Goal: Task Accomplishment & Management: Complete application form

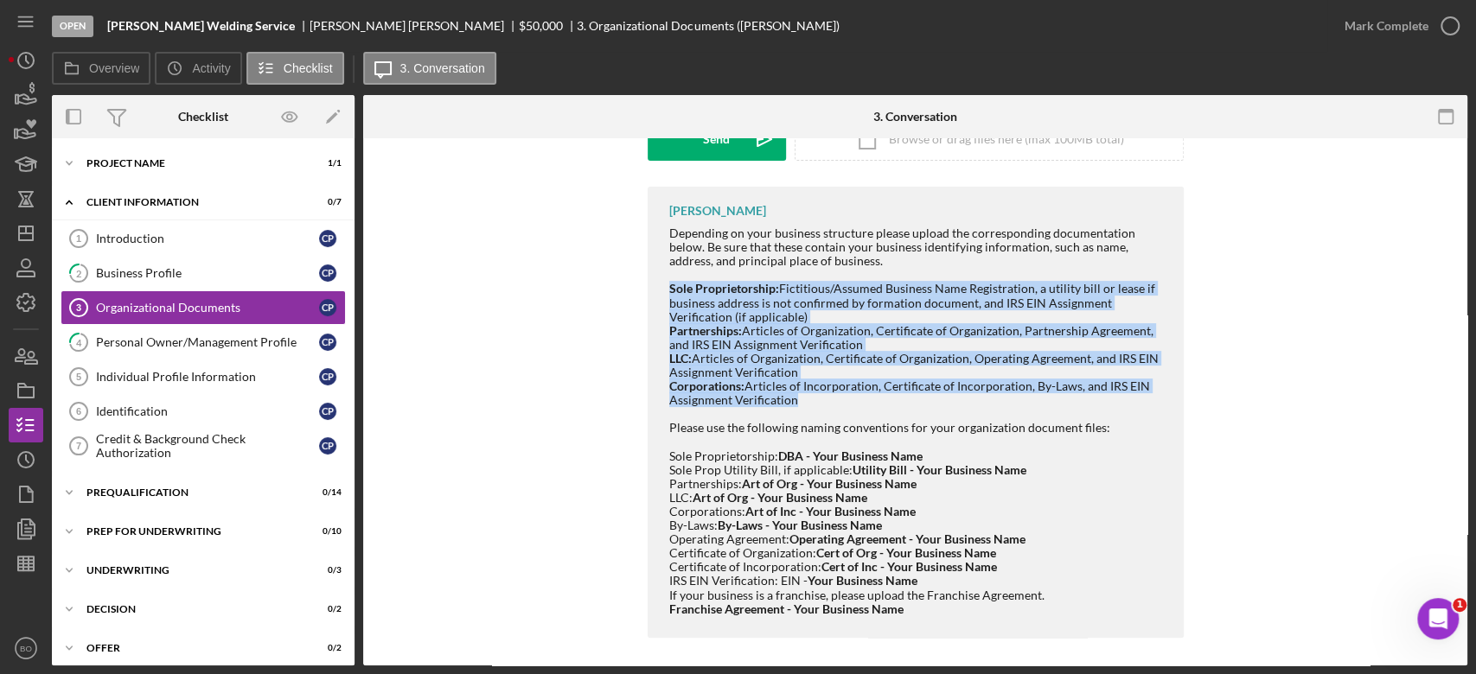
scroll to position [291, 0]
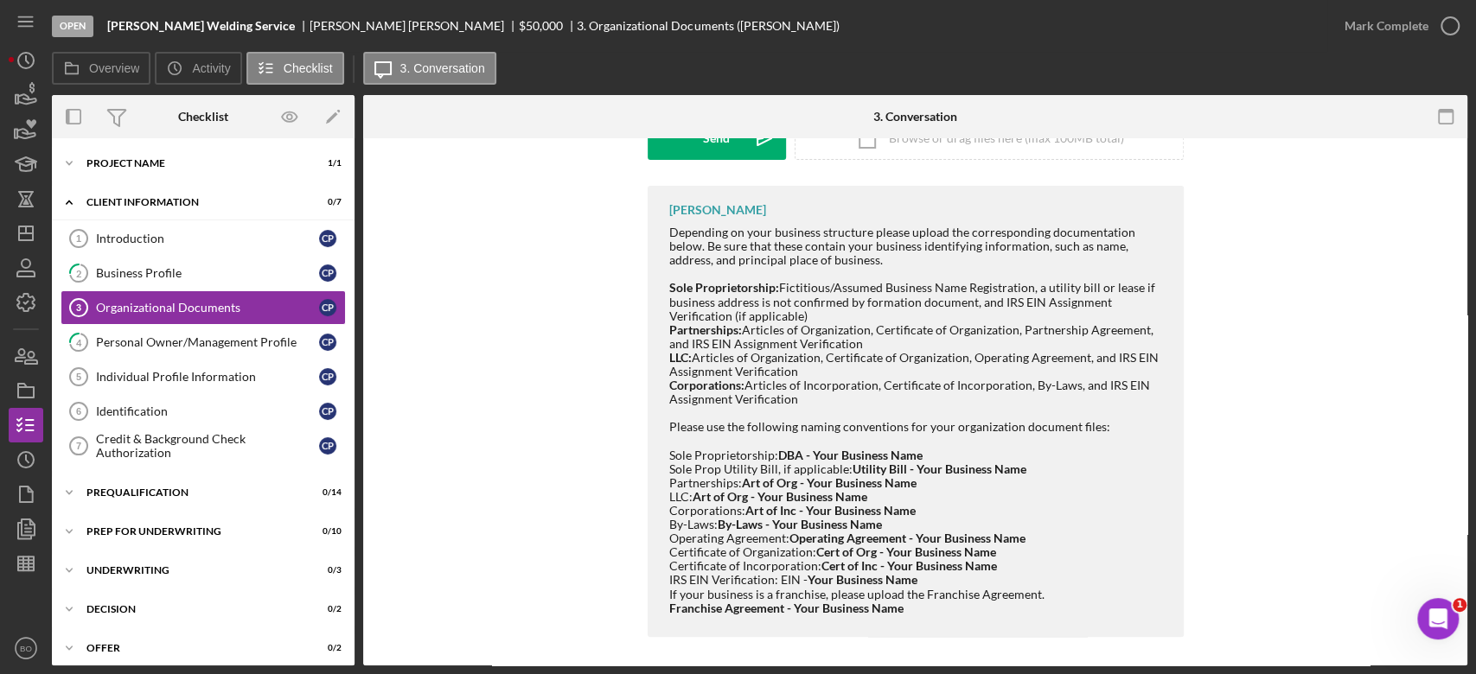
click at [479, 456] on div "[PERSON_NAME] Depending on your business structure please upload the correspond…" at bounding box center [915, 416] width 1052 height 460
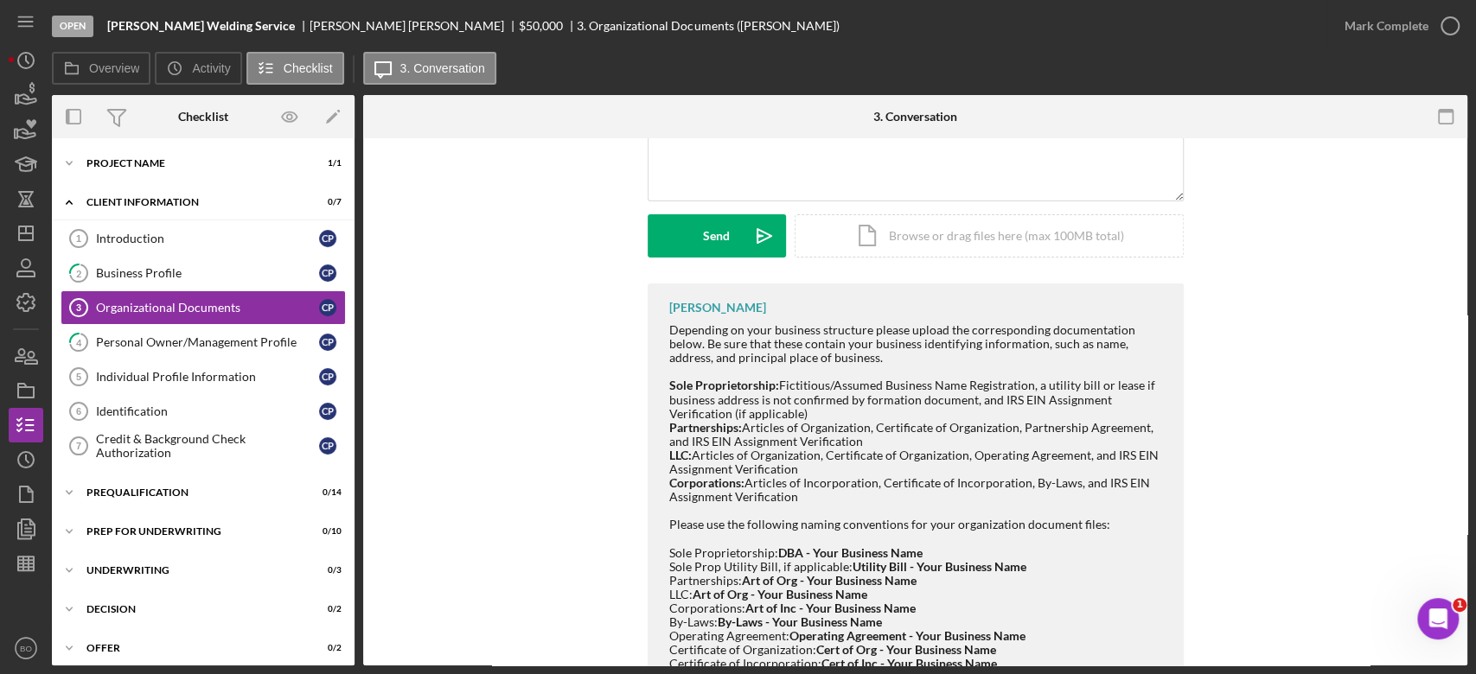
click at [584, 306] on div "[PERSON_NAME] Depending on your business structure please upload the correspond…" at bounding box center [915, 514] width 1052 height 460
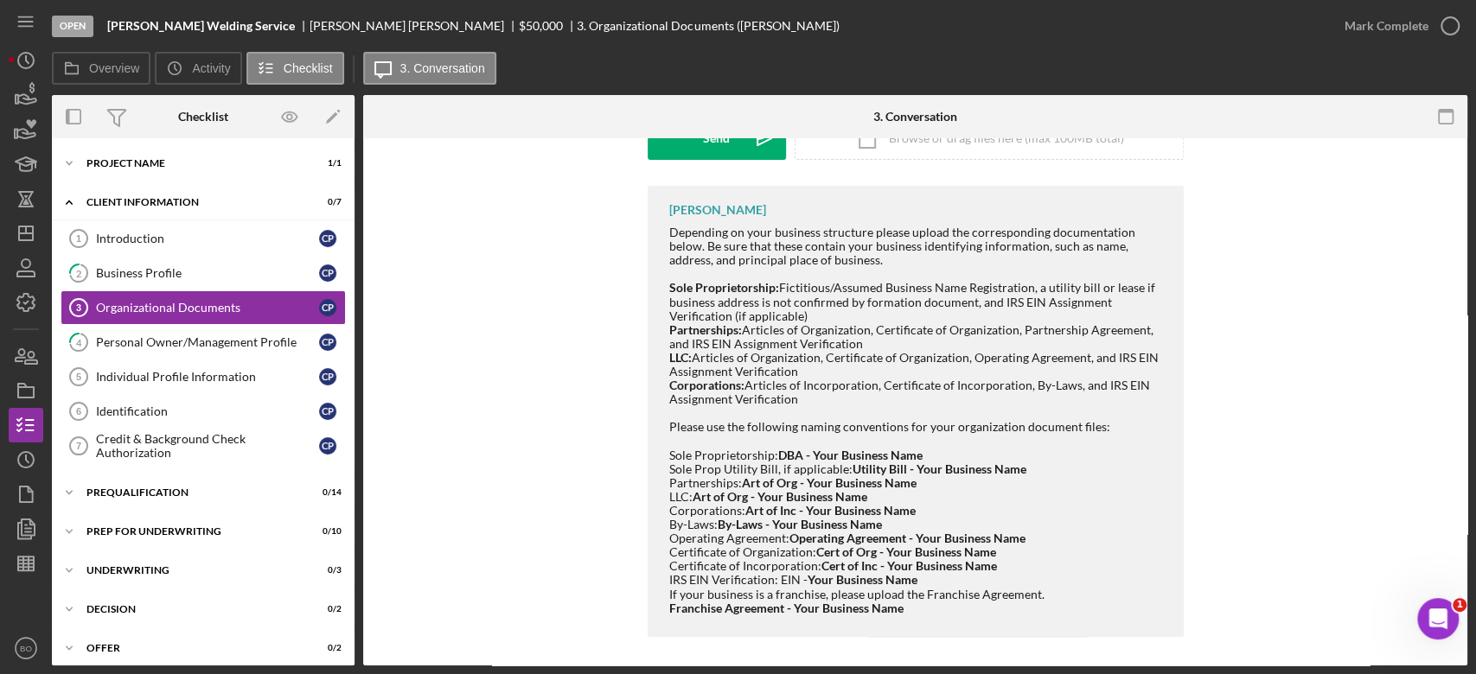
scroll to position [297, 0]
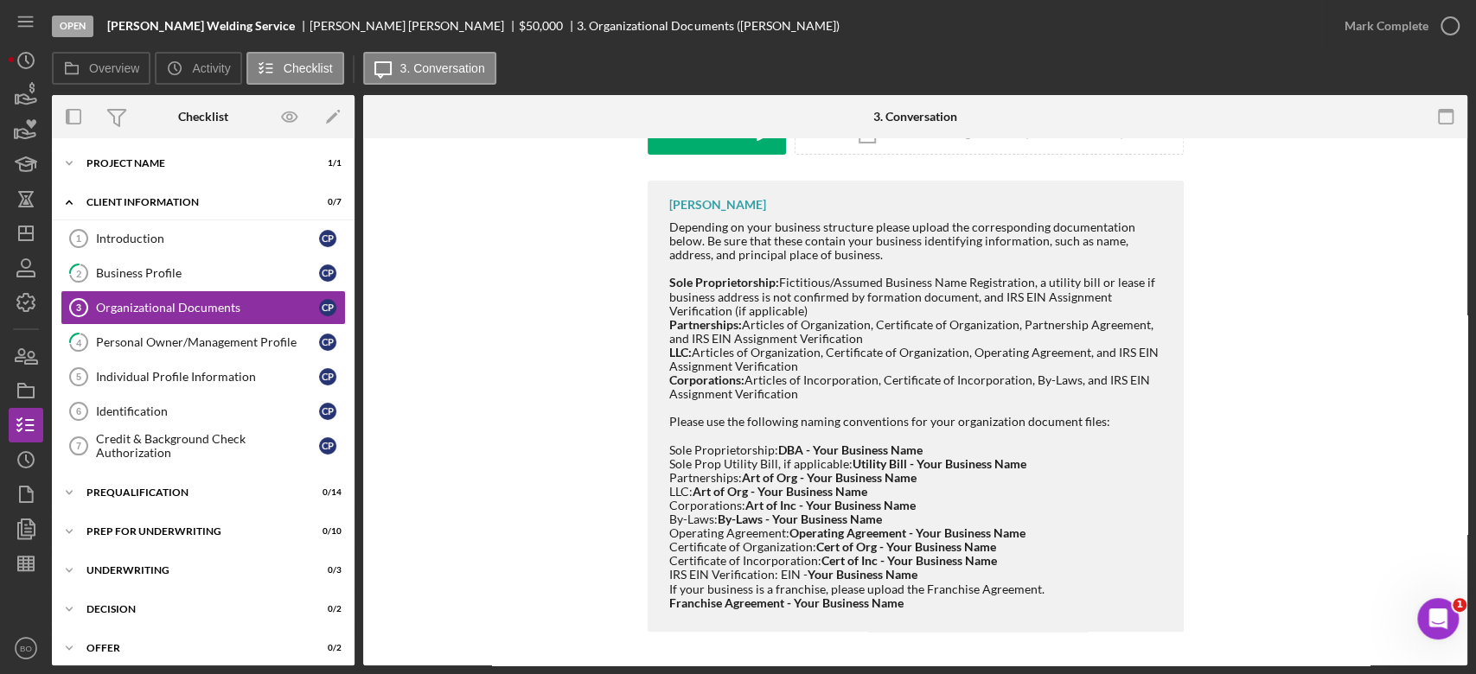
drag, startPoint x: 671, startPoint y: 280, endPoint x: 821, endPoint y: 307, distance: 152.8
click at [821, 307] on div "Depending on your business structure please upload the corresponding documentat…" at bounding box center [917, 324] width 497 height 208
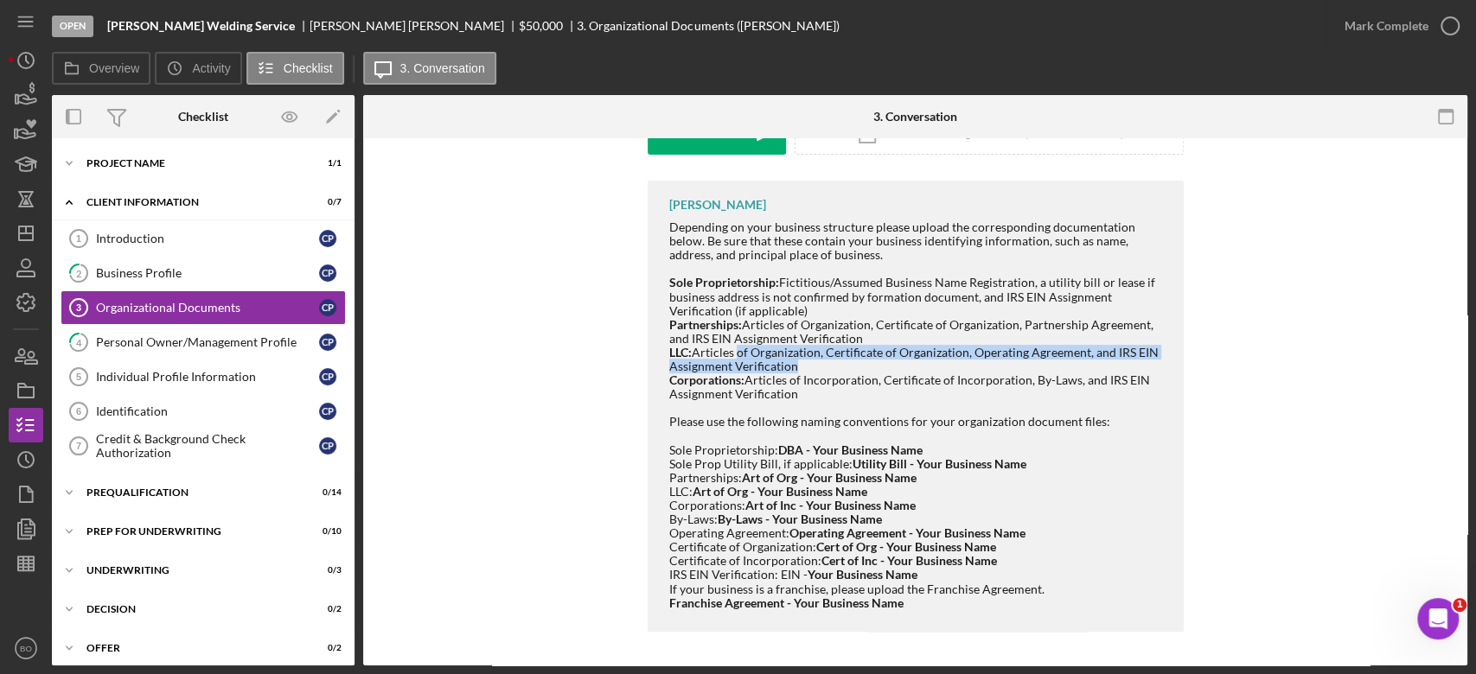
drag, startPoint x: 738, startPoint y: 349, endPoint x: 809, endPoint y: 363, distance: 72.2
click at [809, 363] on div "Depending on your business structure please upload the corresponding documentat…" at bounding box center [917, 324] width 497 height 208
drag, startPoint x: 775, startPoint y: 281, endPoint x: 817, endPoint y: 305, distance: 48.8
click at [817, 305] on div "Depending on your business structure please upload the corresponding documentat…" at bounding box center [917, 324] width 497 height 208
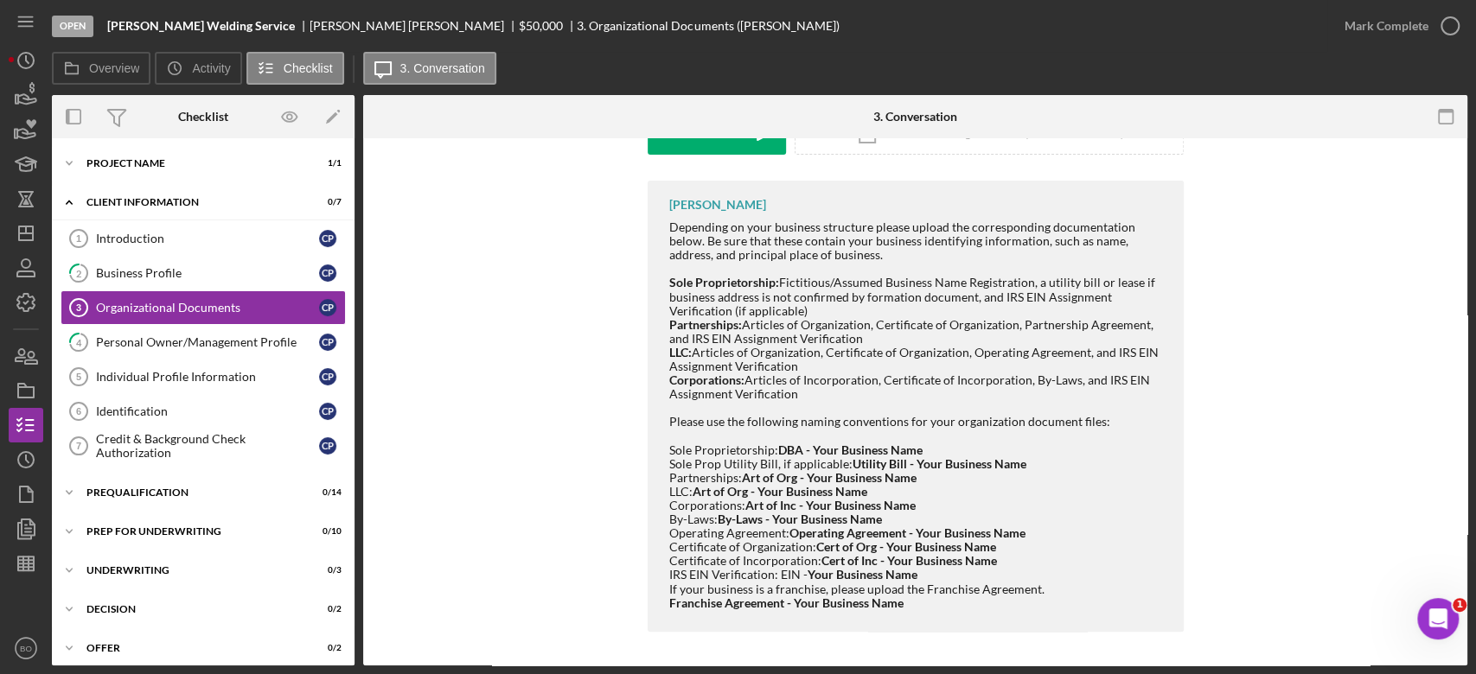
click at [733, 568] on div "Certificate of Incorporation: Cert of Inc - Your Business Name IRS EIN Verifica…" at bounding box center [917, 568] width 497 height 28
click at [242, 354] on link "4 Personal Owner/Management Profile C P" at bounding box center [203, 342] width 285 height 35
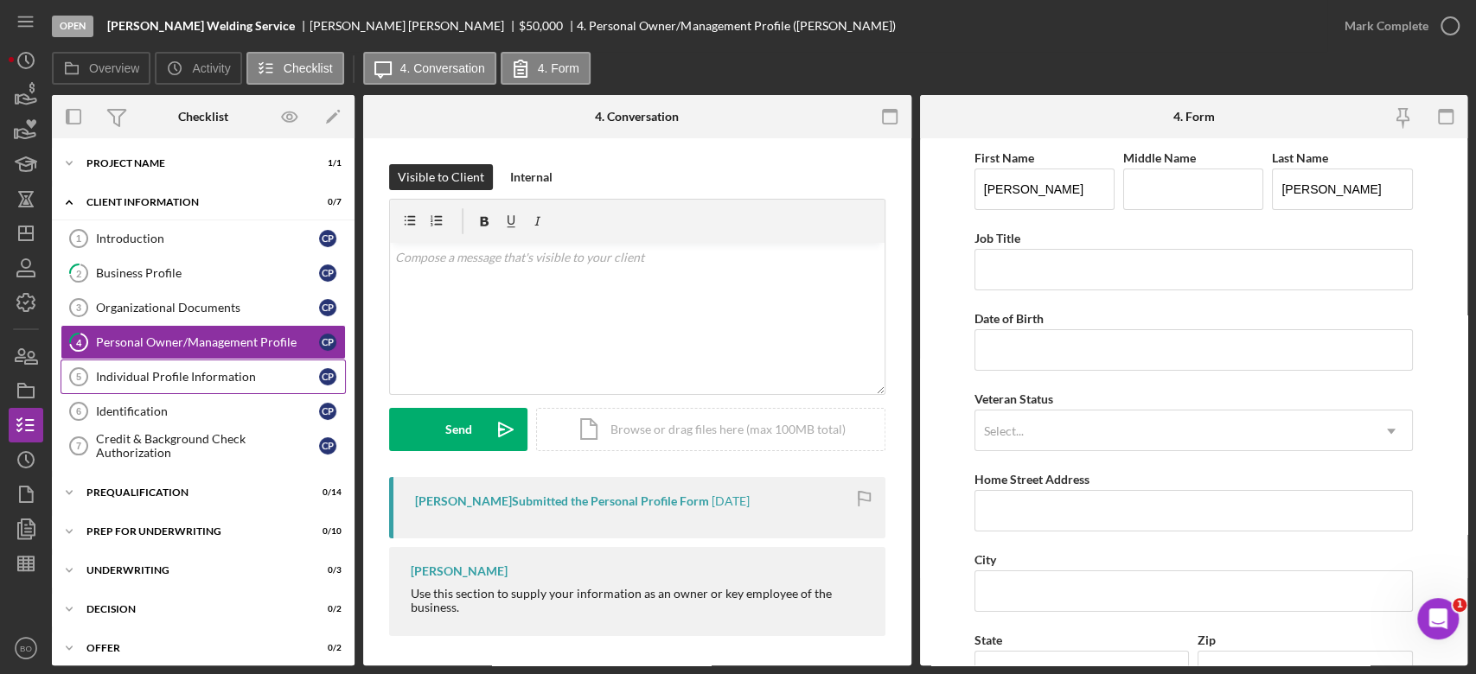
click at [192, 380] on div "Individual Profile Information" at bounding box center [207, 377] width 223 height 14
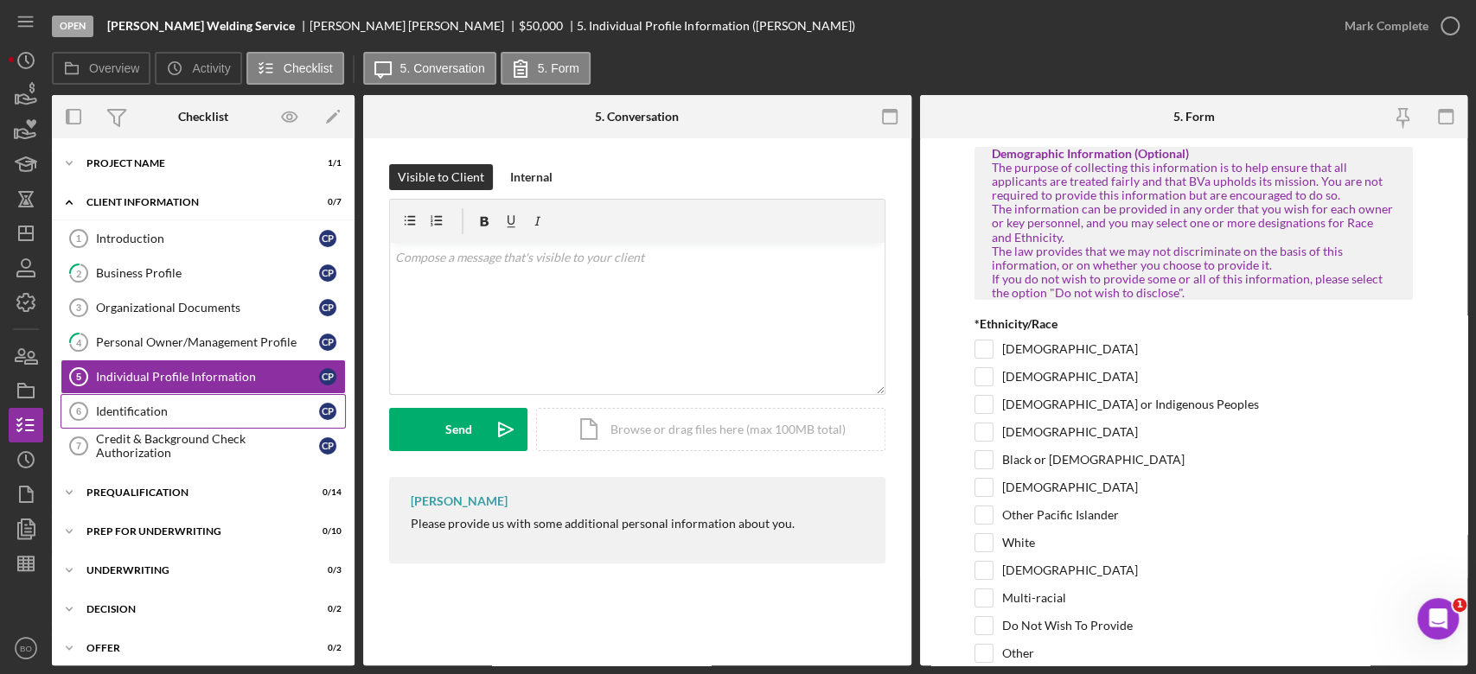
click at [98, 406] on div "Identification" at bounding box center [207, 412] width 223 height 14
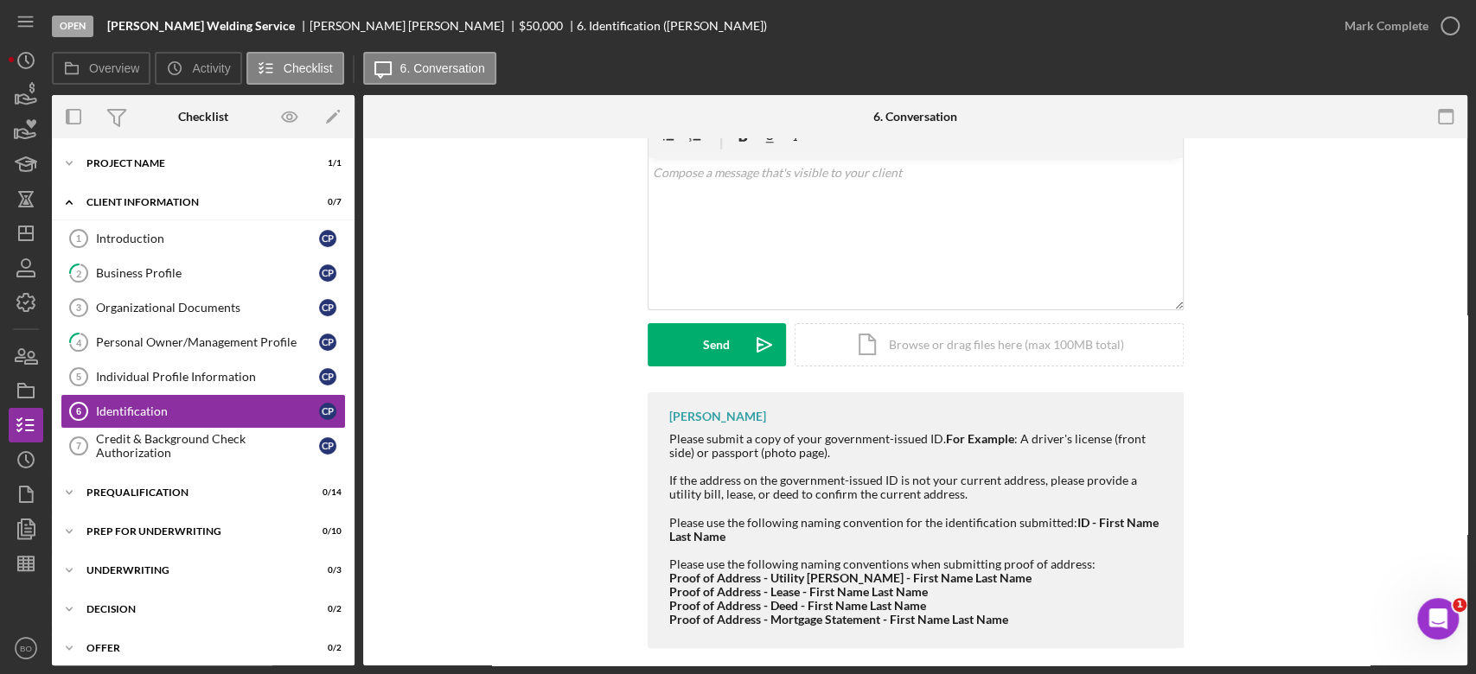
scroll to position [101, 0]
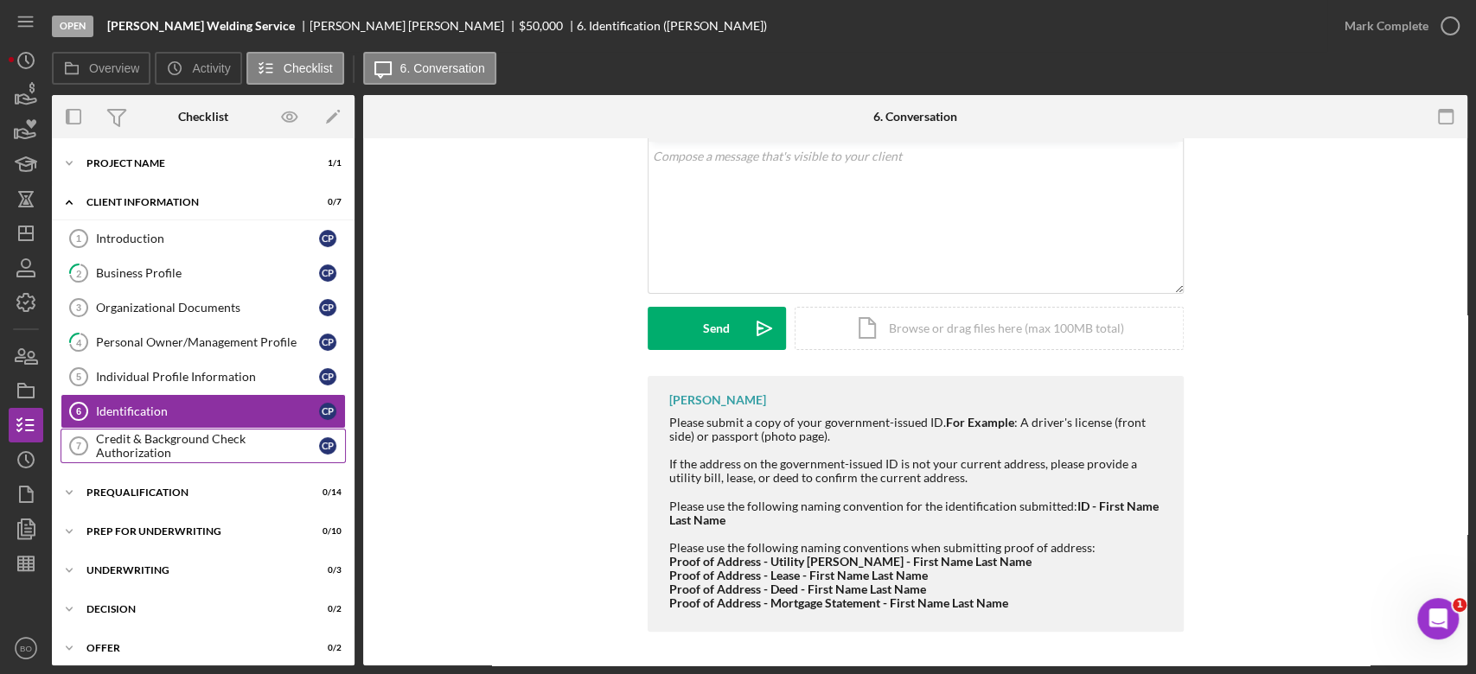
click at [217, 443] on div "Credit & Background Check Authorization" at bounding box center [207, 446] width 223 height 28
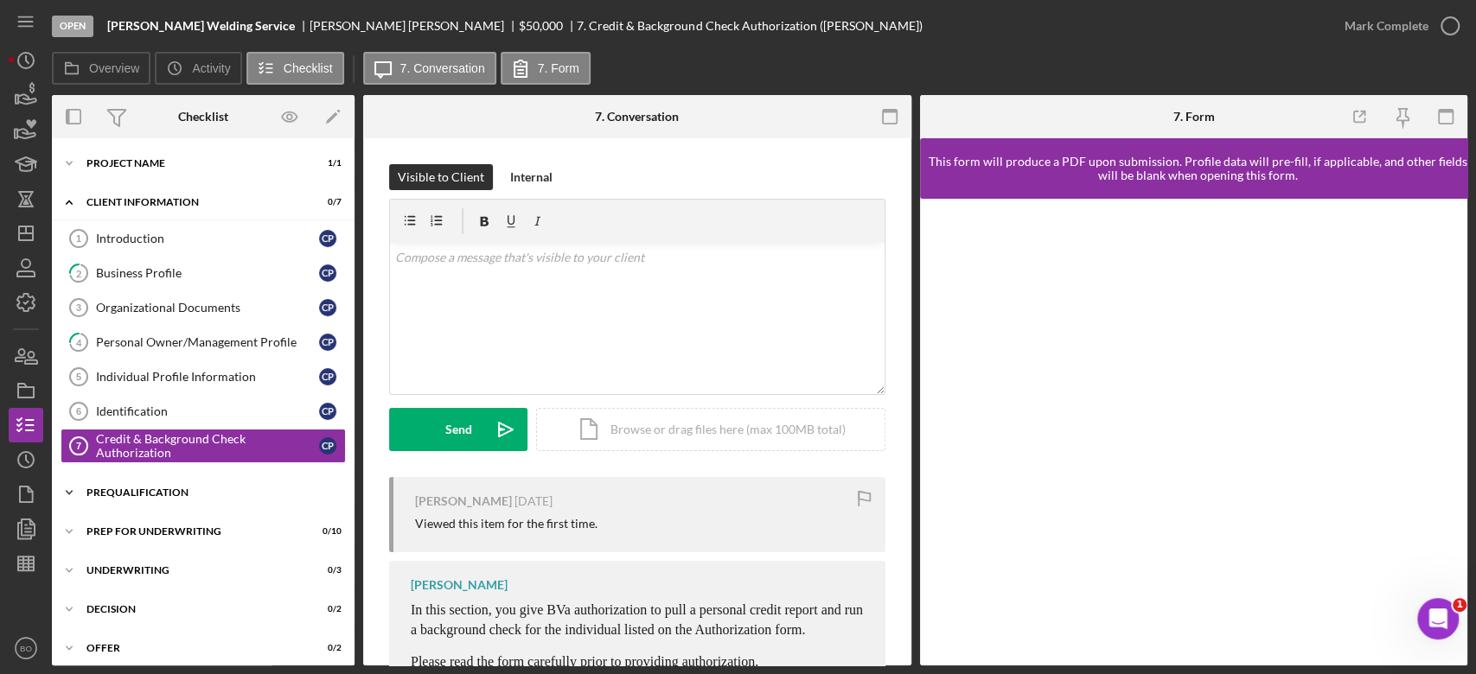
click at [182, 476] on div "Icon/Expander Prequalification 0 / 14" at bounding box center [203, 492] width 303 height 35
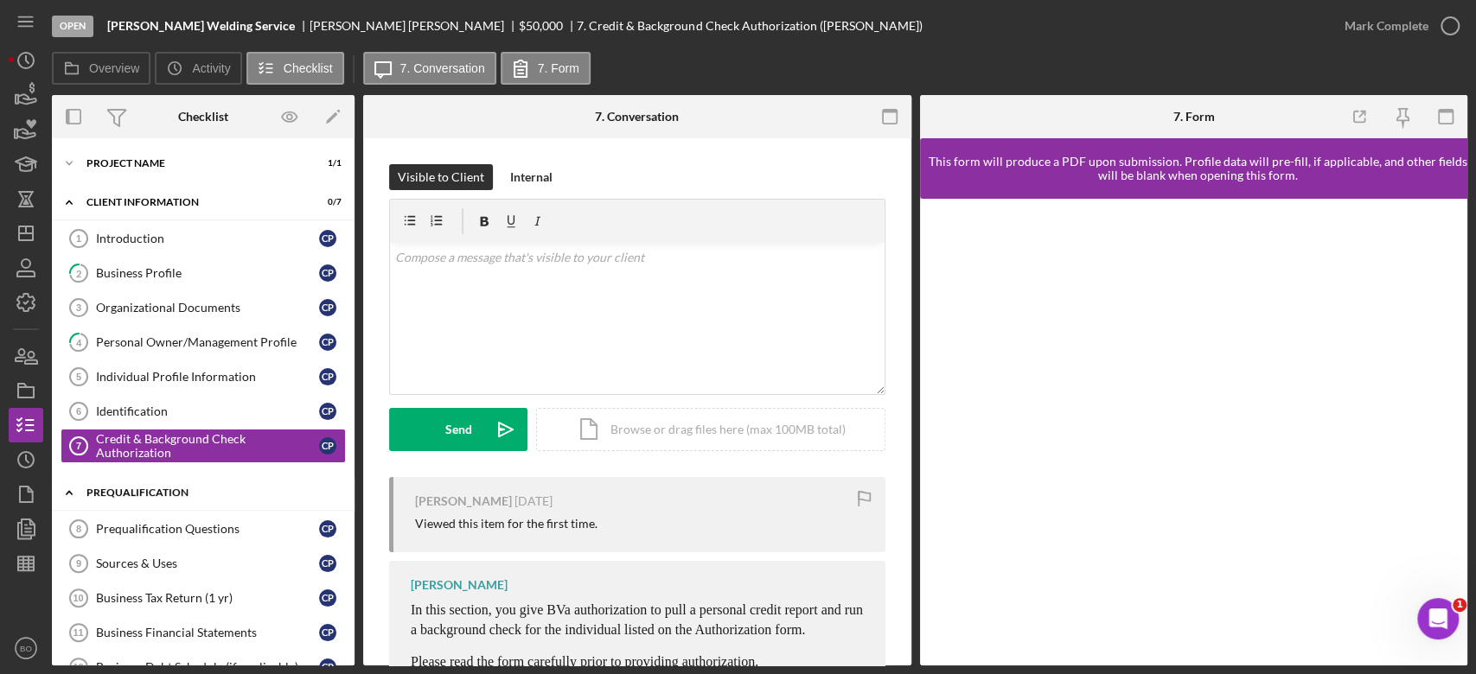
scroll to position [163, 0]
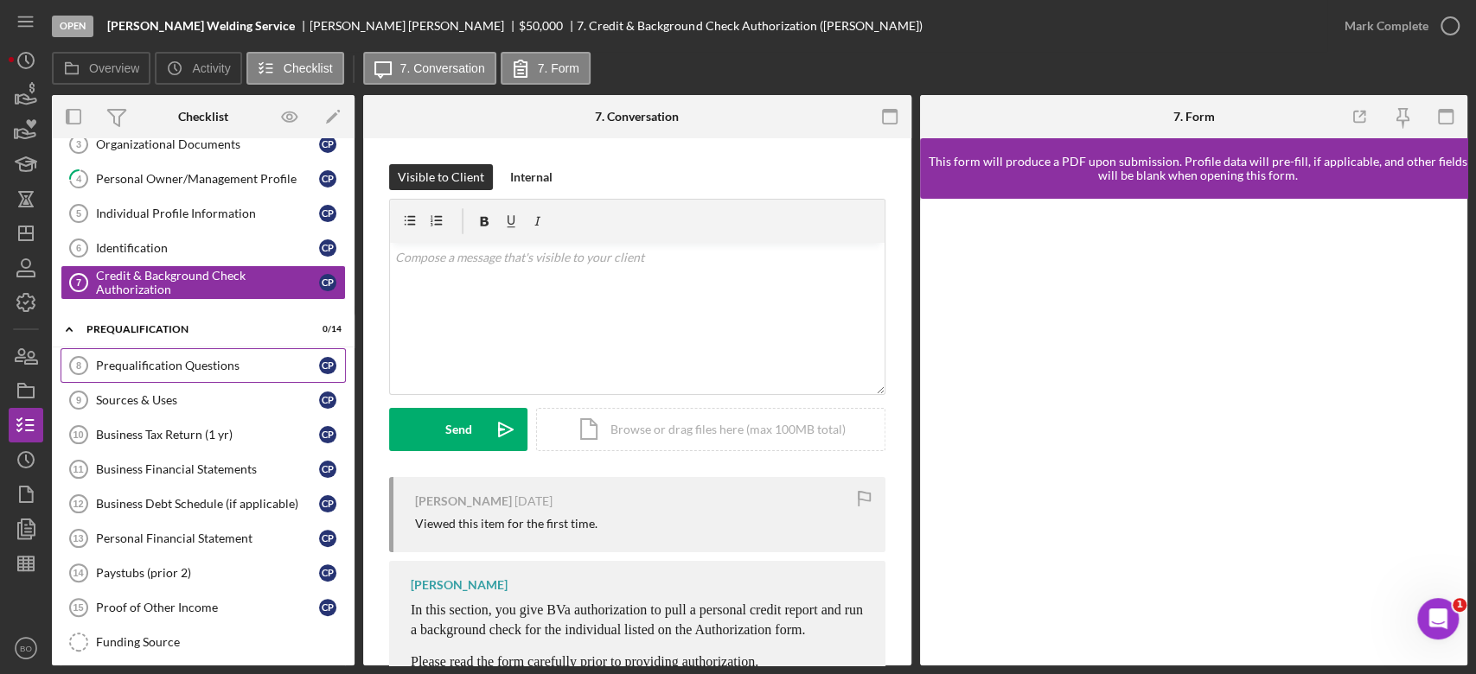
click at [150, 359] on div "Prequalification Questions" at bounding box center [207, 366] width 223 height 14
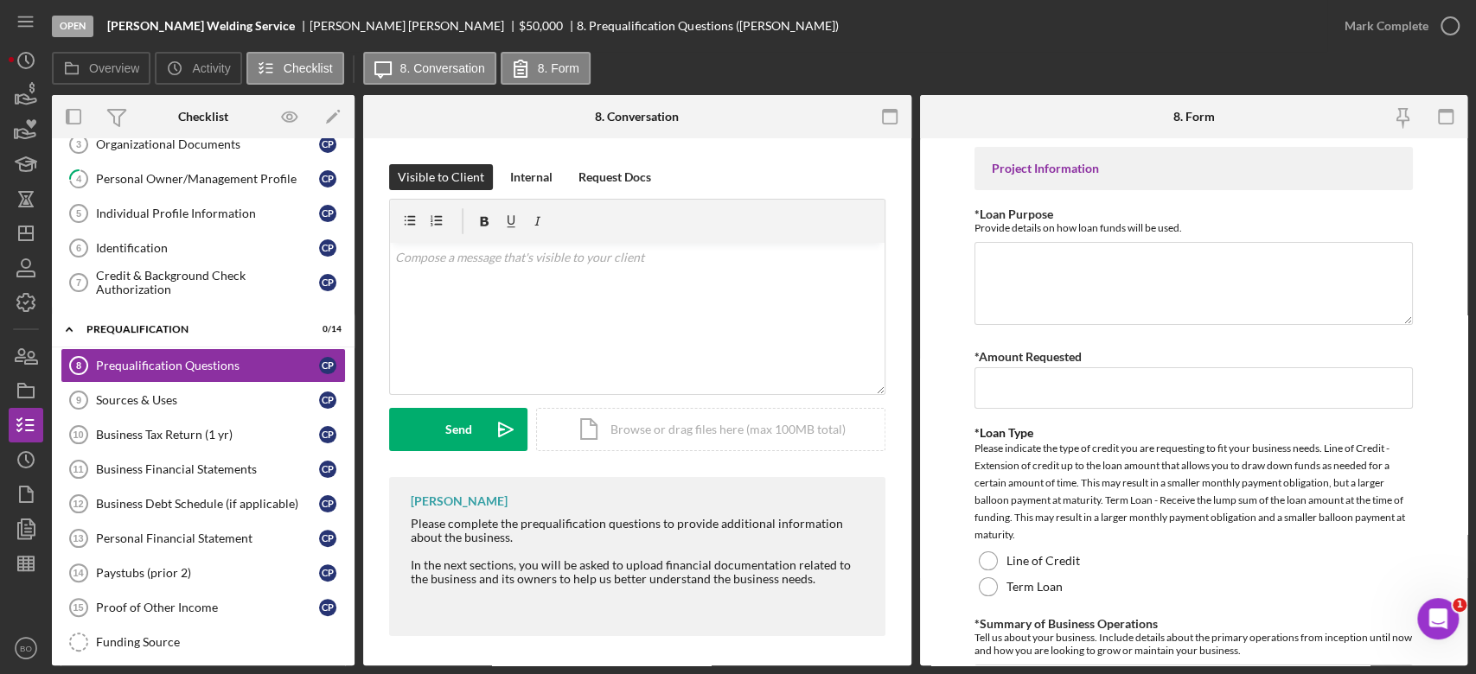
scroll to position [4, 0]
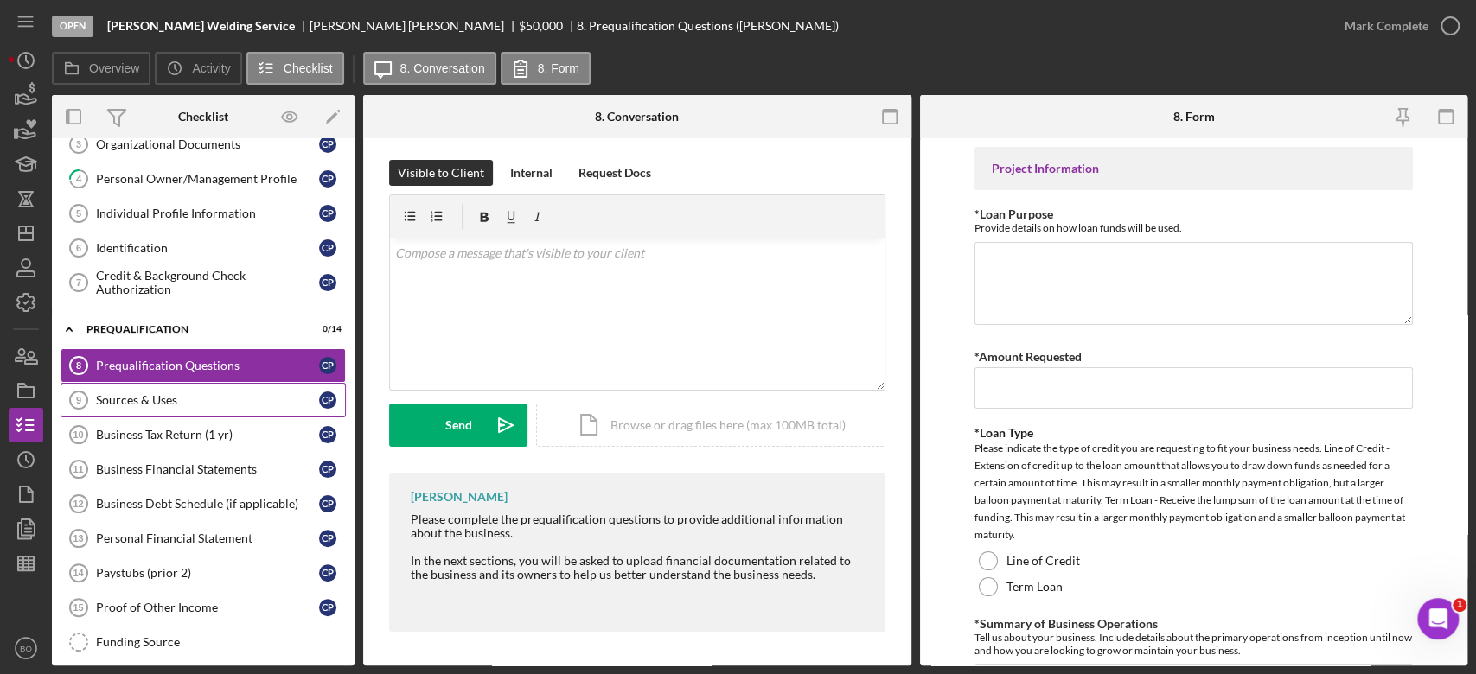
click at [170, 405] on link "Sources & Uses 9 Sources & Uses C P" at bounding box center [203, 400] width 285 height 35
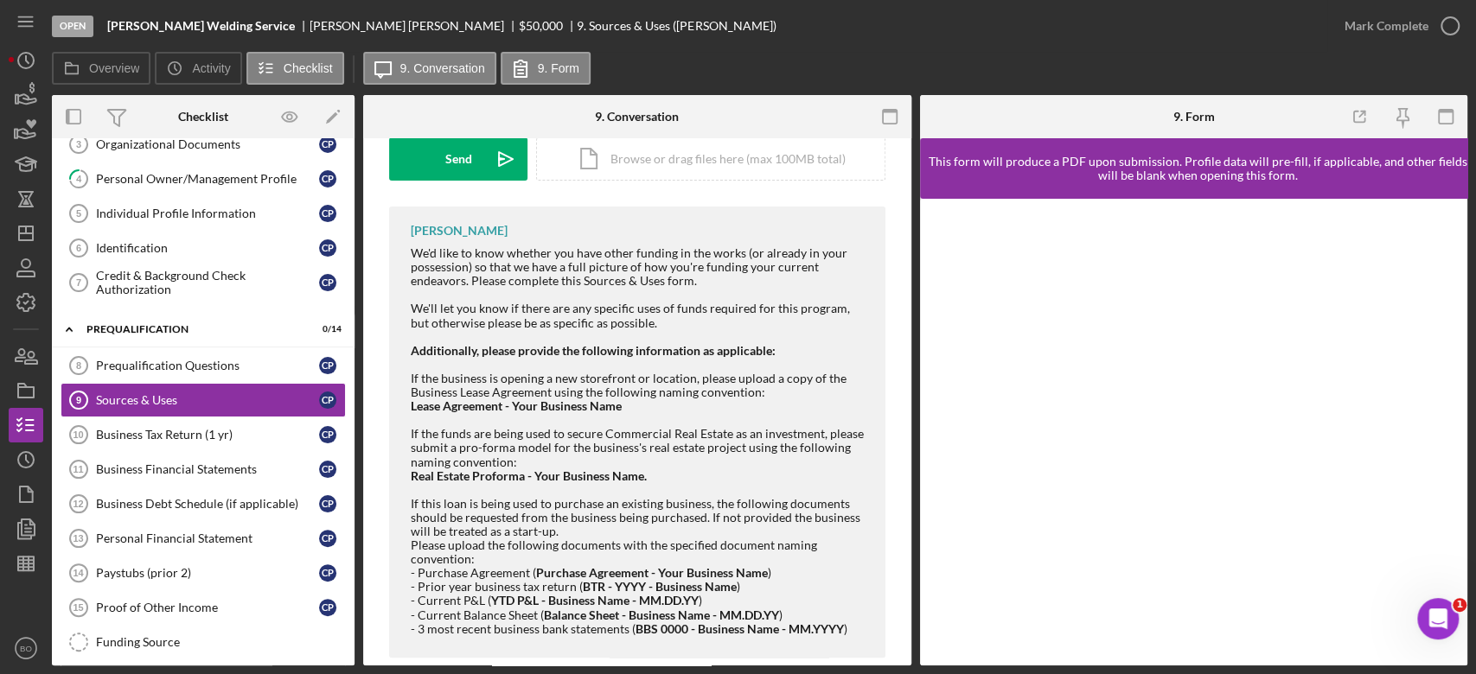
scroll to position [297, 0]
